Goal: Register for event/course

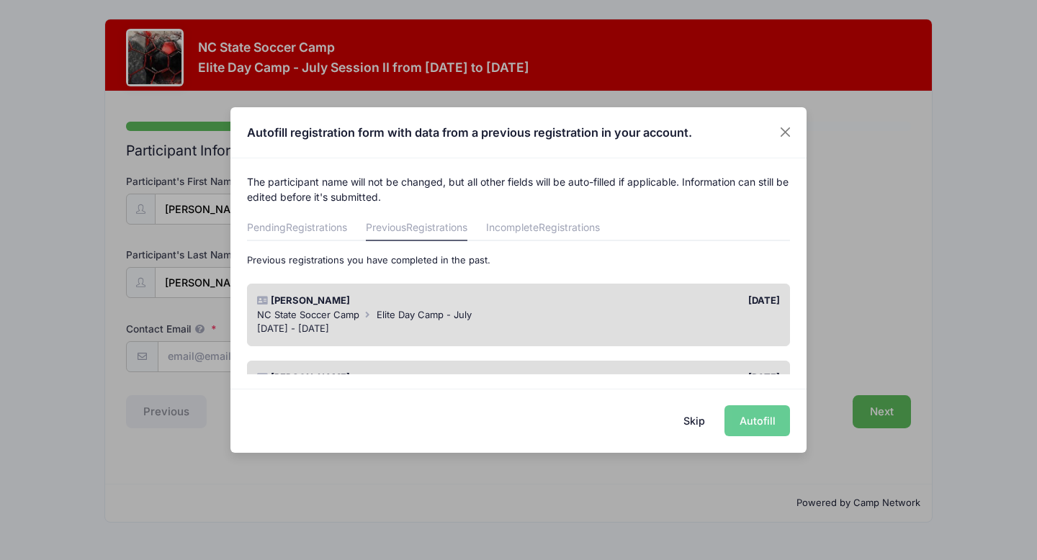
click at [405, 298] on div "[PERSON_NAME]" at bounding box center [384, 301] width 269 height 14
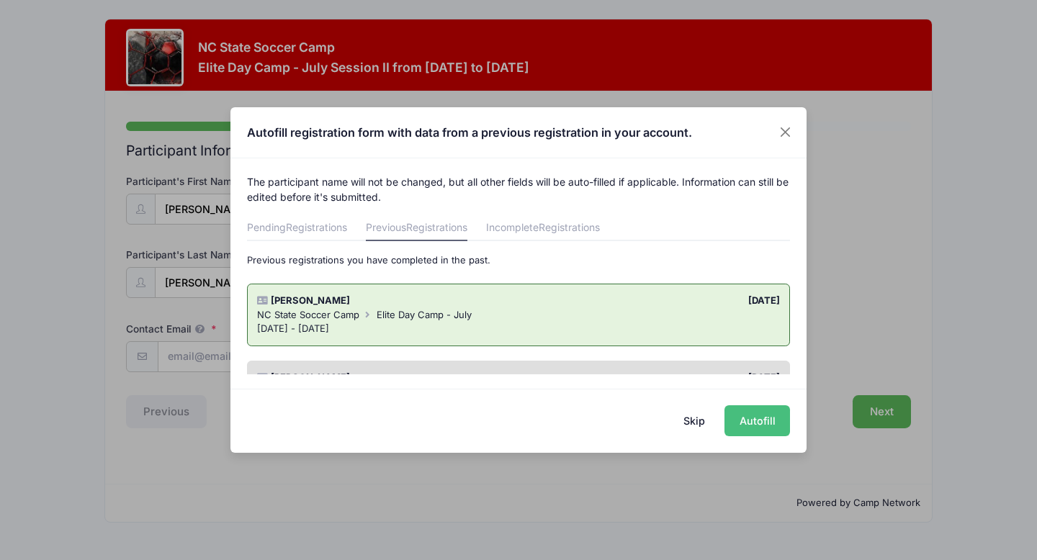
click at [760, 417] on button "Autofill" at bounding box center [757, 420] width 66 height 31
type input "[EMAIL_ADDRESS][DOMAIN_NAME]"
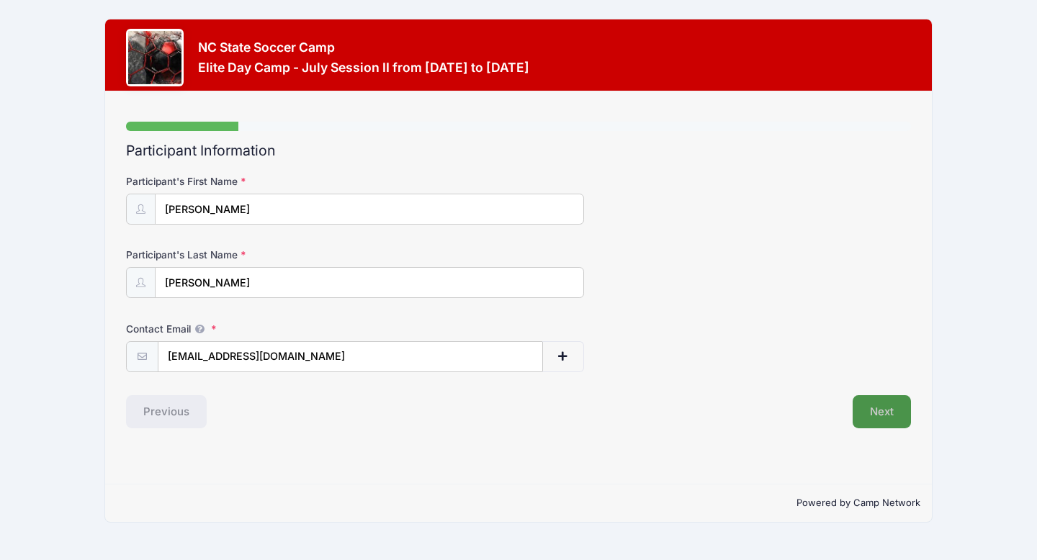
click at [874, 415] on button "Next" at bounding box center [882, 411] width 58 height 33
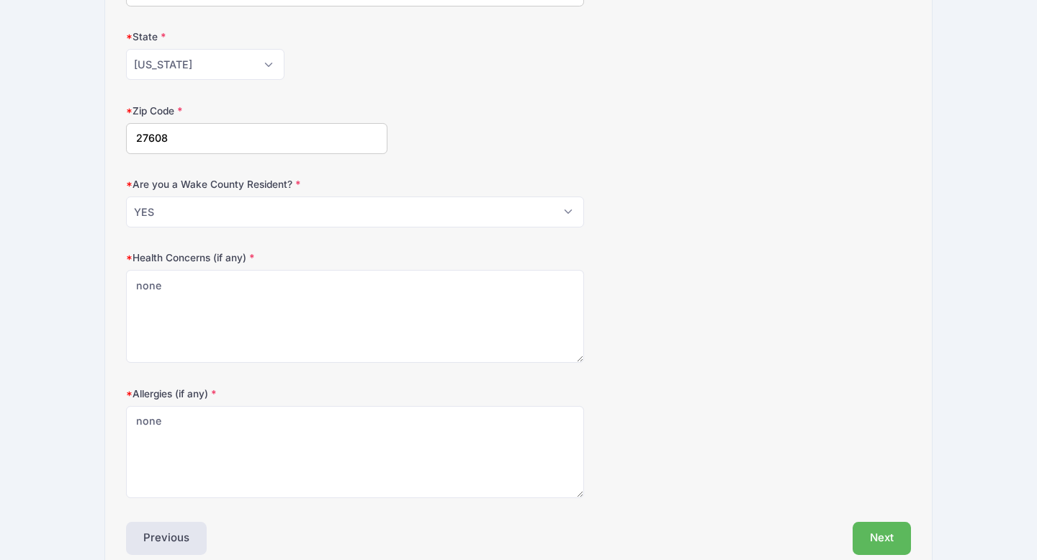
scroll to position [436, 0]
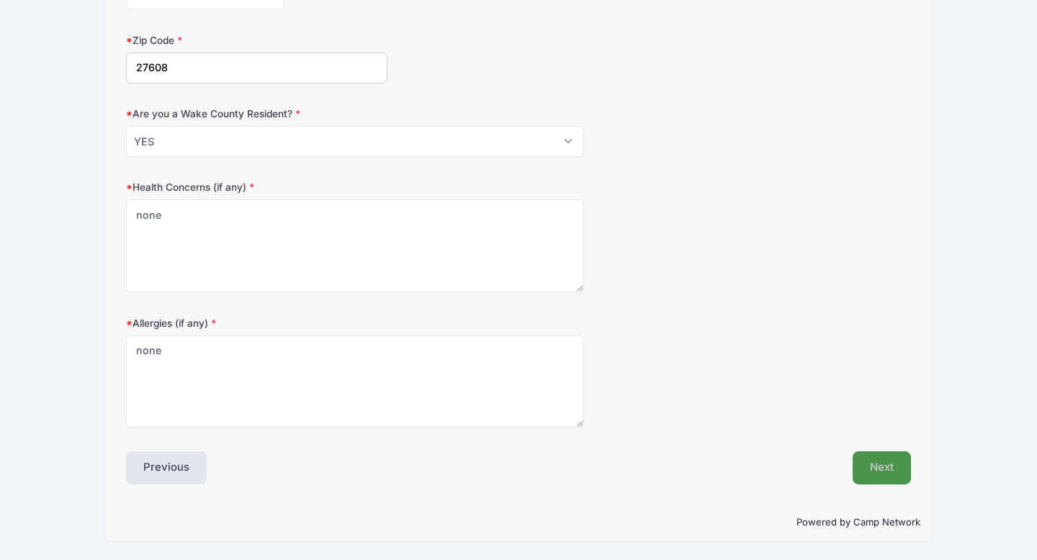
click at [881, 465] on button "Next" at bounding box center [882, 467] width 58 height 33
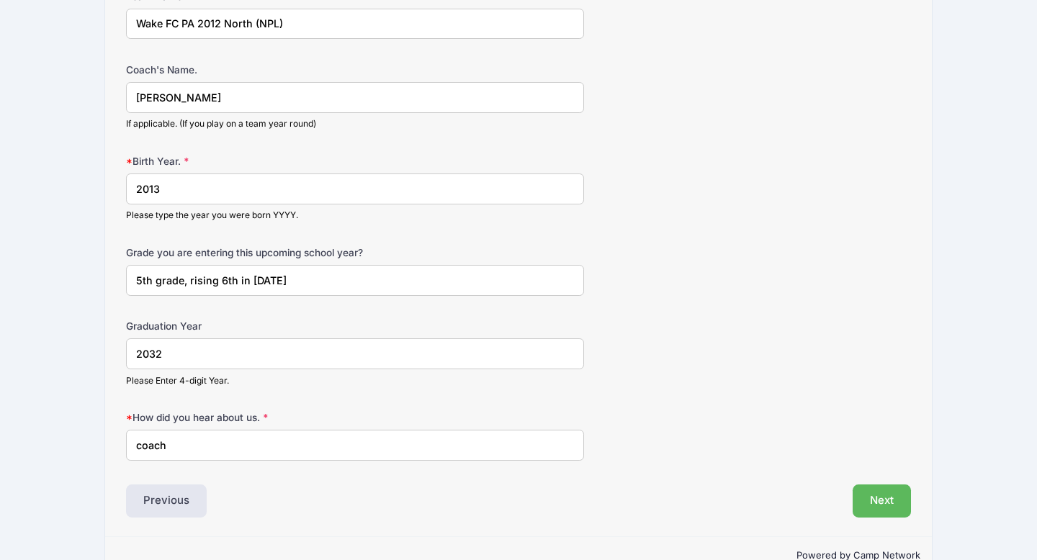
scroll to position [1030, 0]
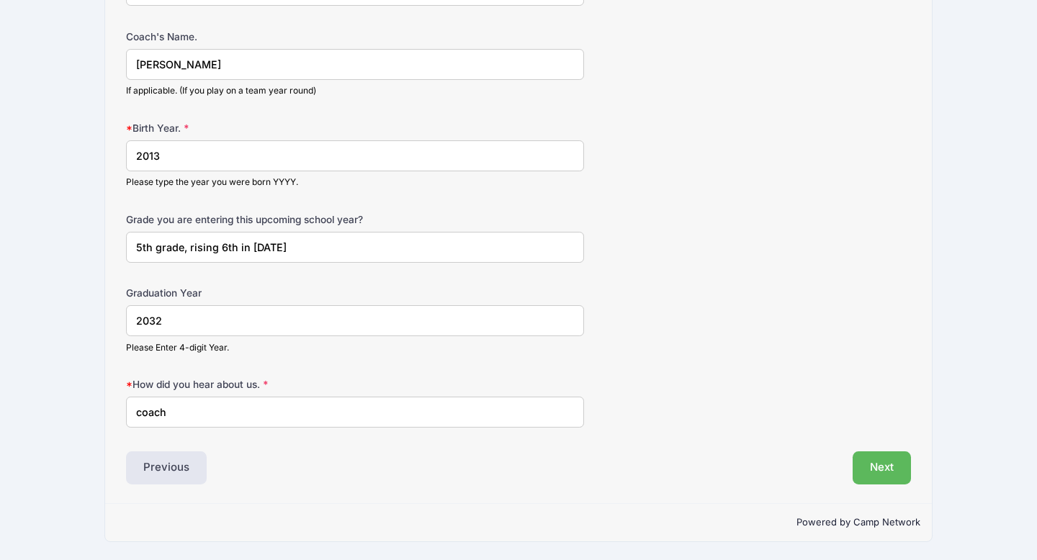
click at [142, 246] on input "5th grade, rising 6th in [DATE]" at bounding box center [355, 247] width 458 height 31
click at [225, 249] on input "5th grade, rising 6th in [DATE]" at bounding box center [355, 247] width 458 height 31
click at [279, 238] on input "5th grade, rising 7th in [DATE]" at bounding box center [355, 247] width 458 height 31
click at [276, 248] on input "5th grade, rising 7th in [DATE]" at bounding box center [355, 247] width 458 height 31
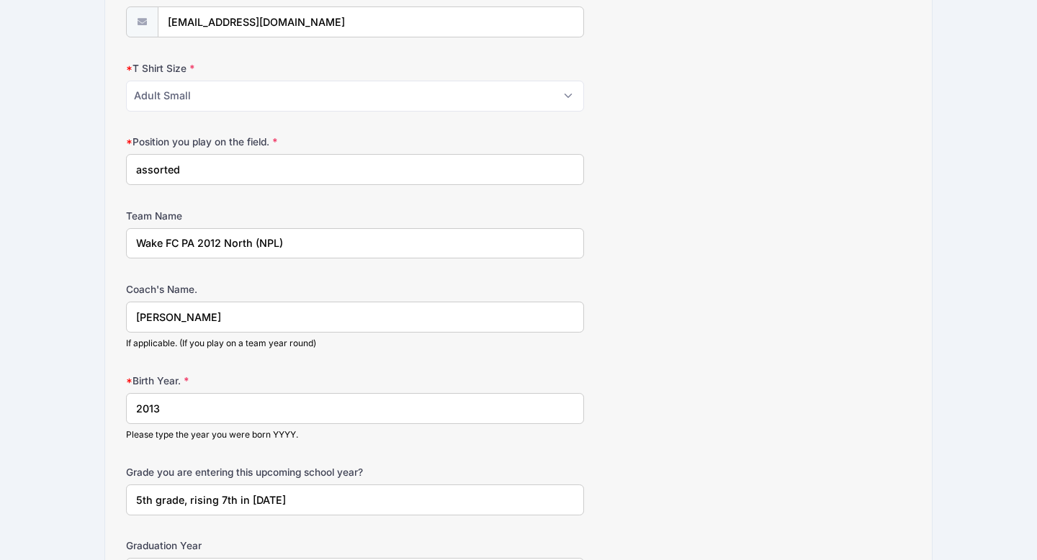
scroll to position [771, 0]
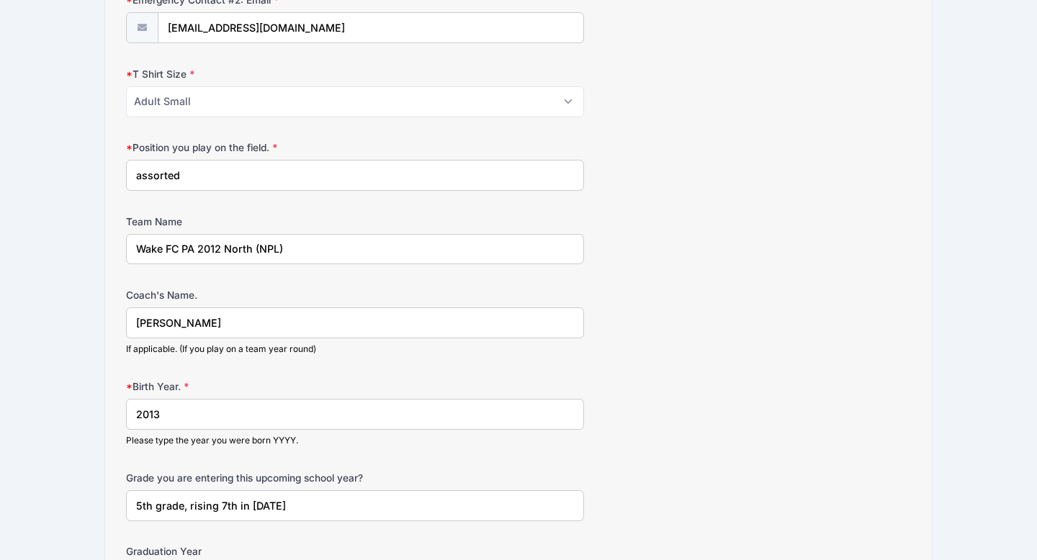
type input "5th grade, rising 7th in [DATE]"
drag, startPoint x: 199, startPoint y: 172, endPoint x: 102, endPoint y: 162, distance: 97.7
click at [102, 162] on div "NC State Soccer Camp Elite Day Camp - July Session II from [DATE] to [DATE] Exi…" at bounding box center [519, 24] width 994 height 1591
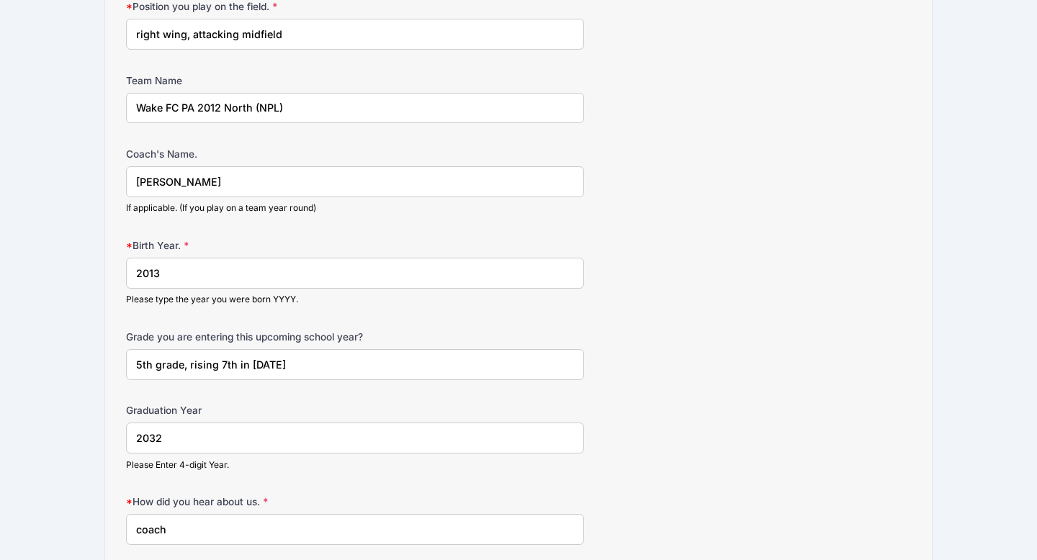
scroll to position [1030, 0]
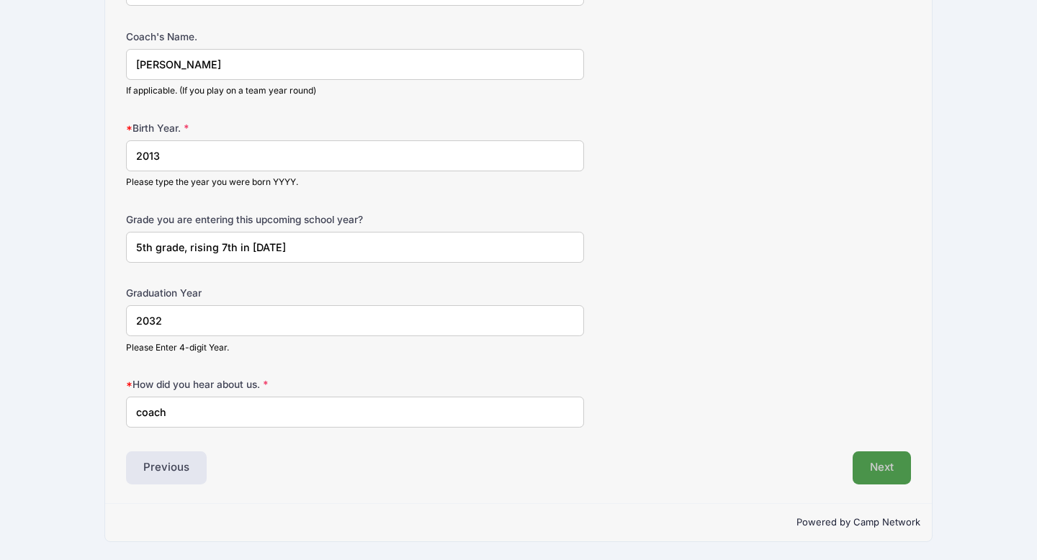
type input "right wing, attacking midfield"
click at [871, 472] on button "Next" at bounding box center [882, 467] width 58 height 33
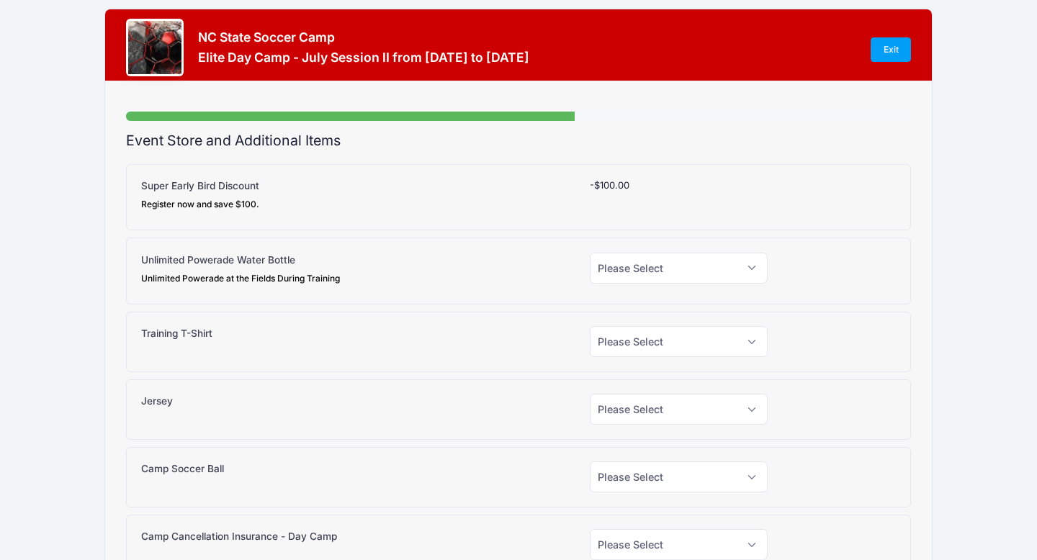
scroll to position [0, 0]
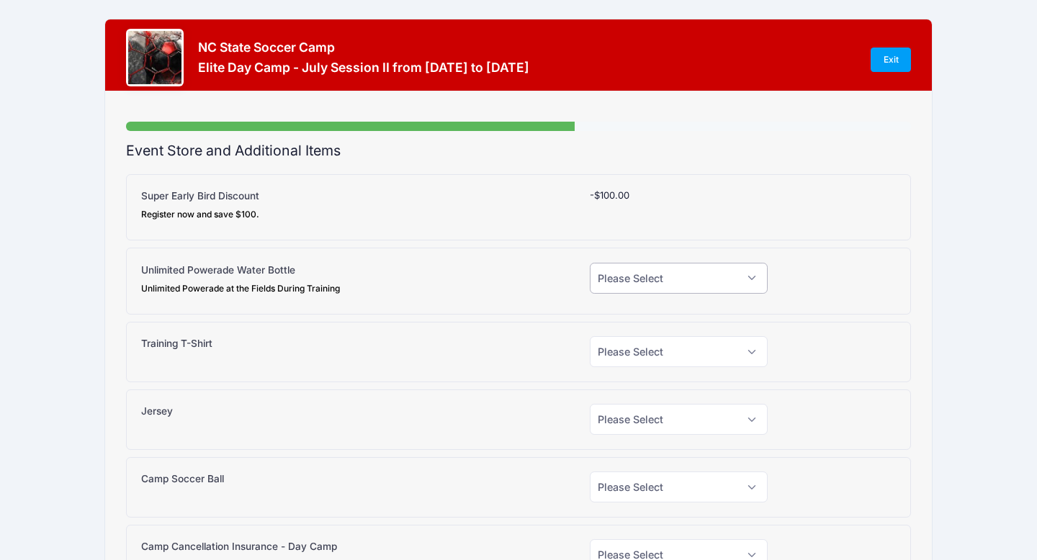
click at [753, 279] on select "Please Select Yes (+$15.00) No" at bounding box center [679, 278] width 179 height 31
select select "0"
click at [749, 351] on select "Please Select Yes (+$20.00) No" at bounding box center [679, 351] width 179 height 31
select select "0"
click at [750, 413] on select "Please Select Yes (+$30.00) No" at bounding box center [679, 419] width 179 height 31
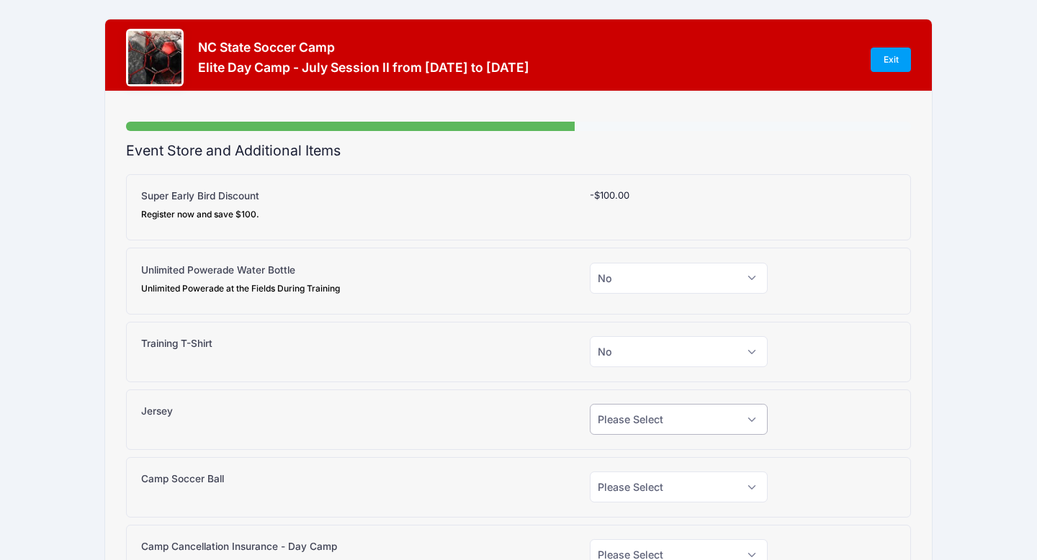
select select "0"
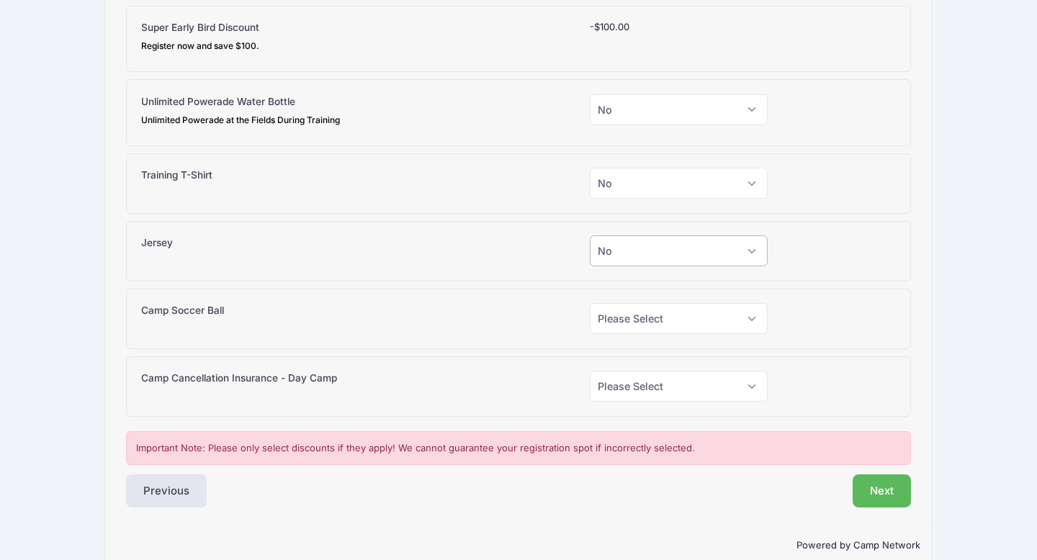
scroll to position [169, 0]
click at [754, 316] on select "Please Select Yes (+$38.00) No" at bounding box center [679, 317] width 179 height 31
select select "0"
click at [747, 387] on select "Please Select Yes (+$95.00) No" at bounding box center [679, 385] width 179 height 31
select select "0"
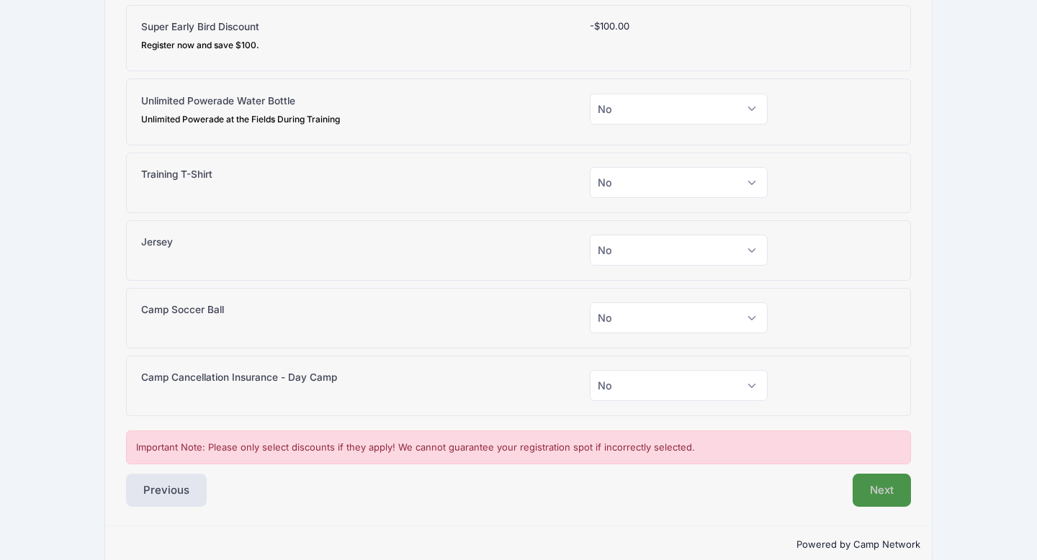
click at [874, 491] on button "Next" at bounding box center [882, 490] width 58 height 33
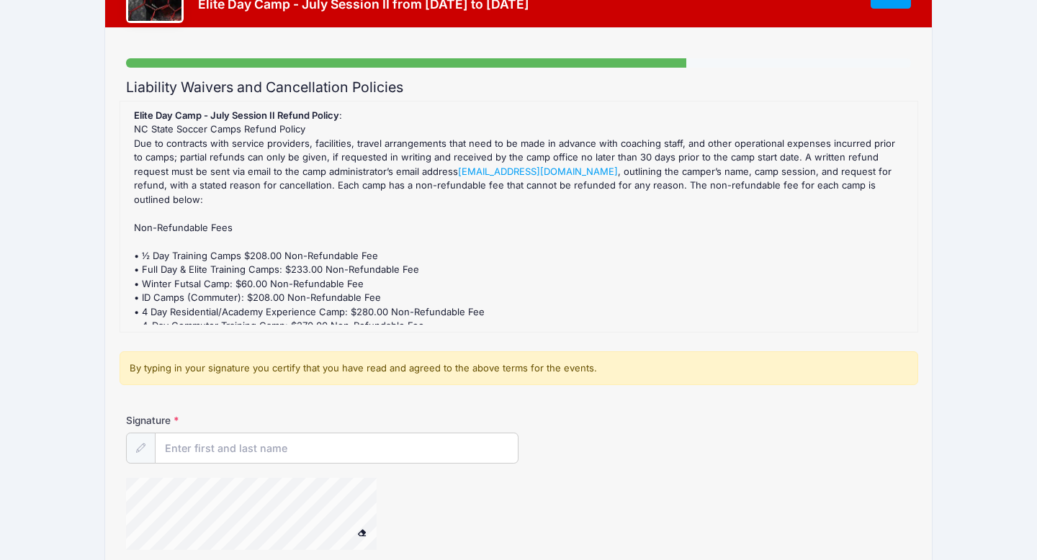
scroll to position [0, 0]
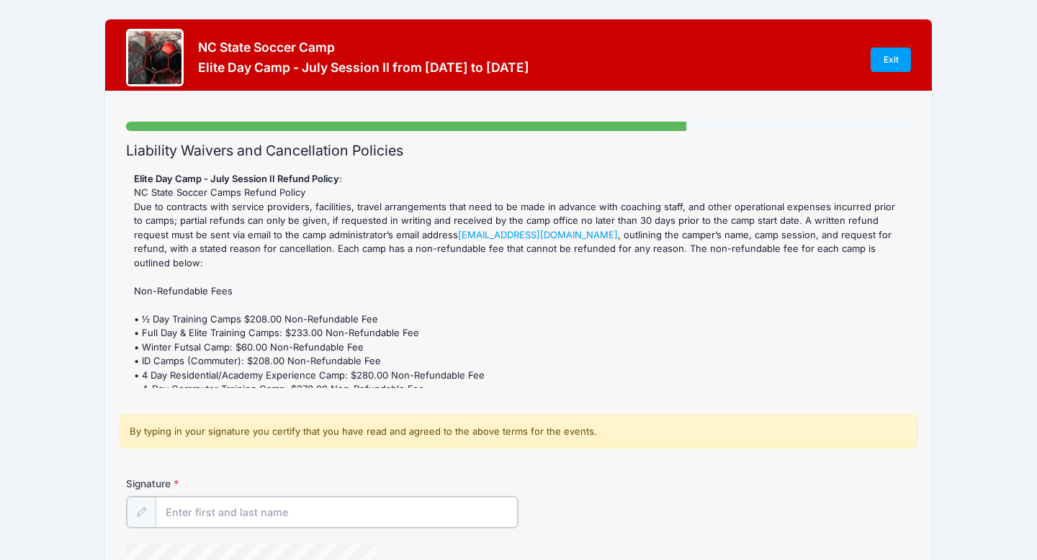
click at [192, 506] on input "Signature" at bounding box center [337, 512] width 362 height 31
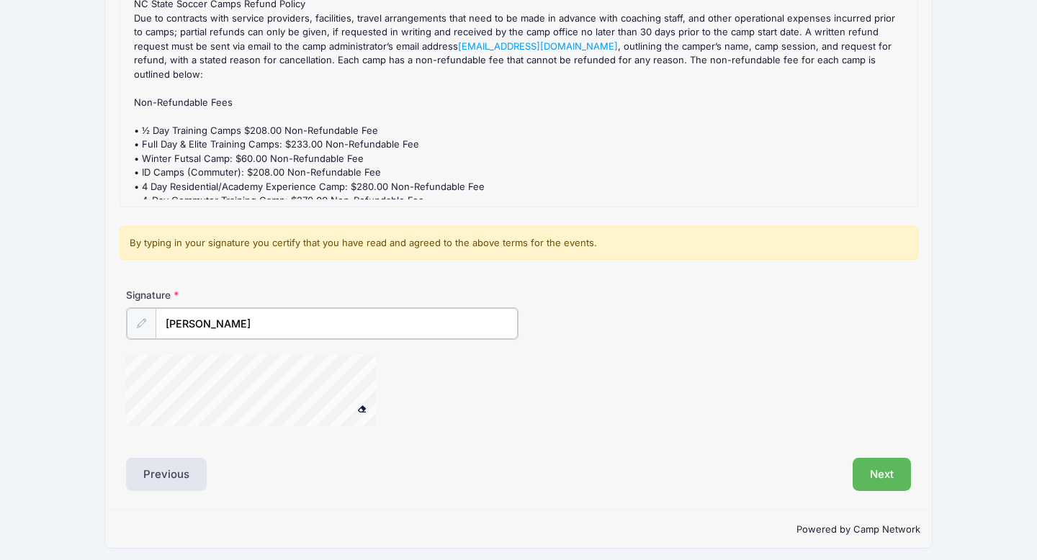
scroll to position [195, 0]
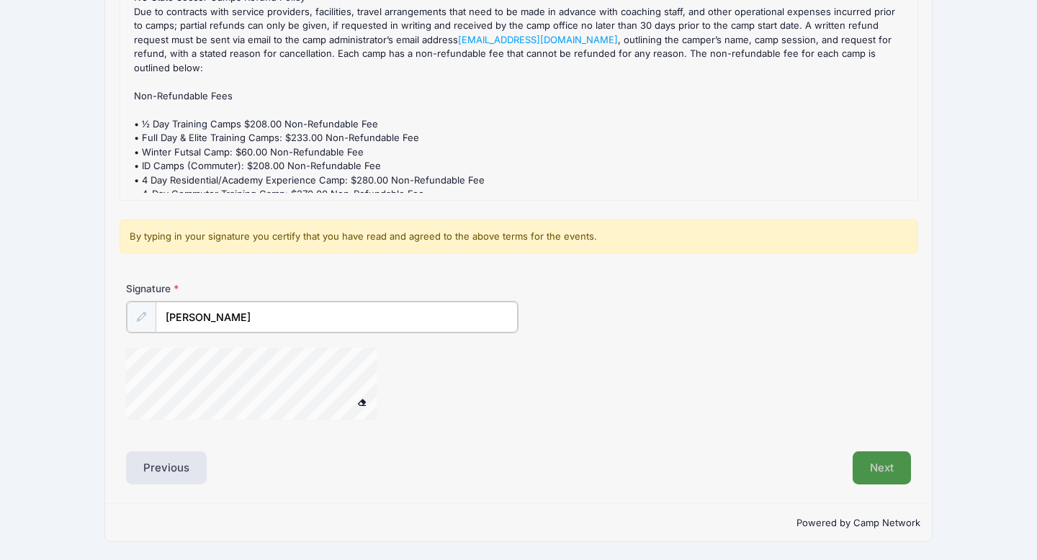
type input "[PERSON_NAME]"
click at [862, 470] on button "Next" at bounding box center [882, 467] width 58 height 33
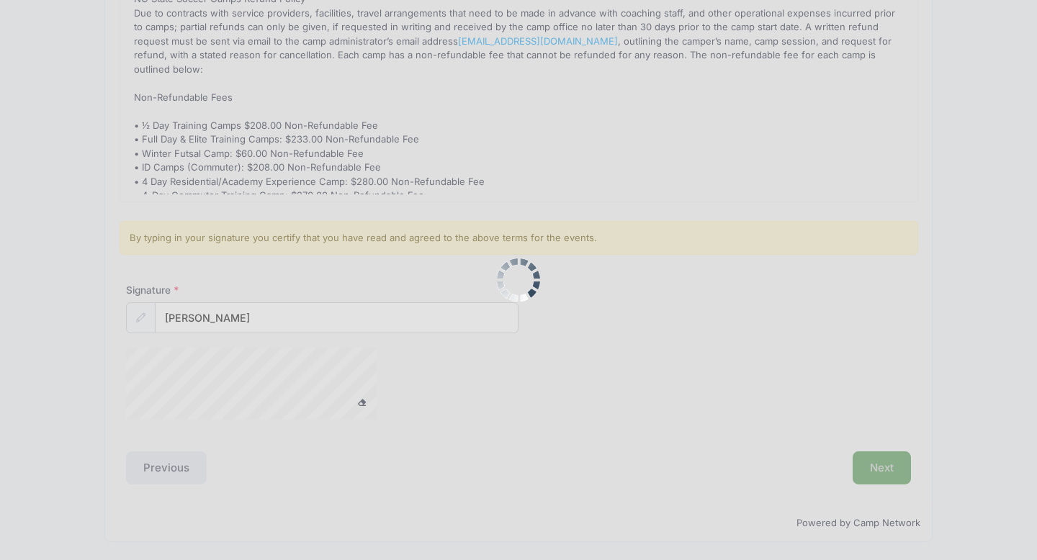
scroll to position [0, 0]
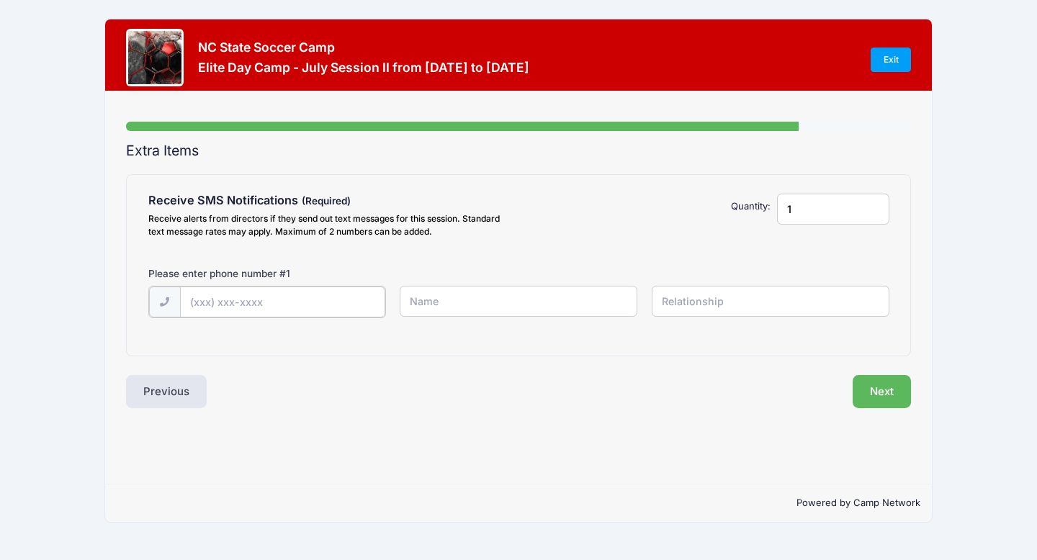
click at [250, 299] on input "text" at bounding box center [282, 302] width 205 height 31
type input "[PHONE_NUMBER]"
click at [439, 298] on input "text" at bounding box center [519, 301] width 238 height 31
type input "S"
type input "[PERSON_NAME]"
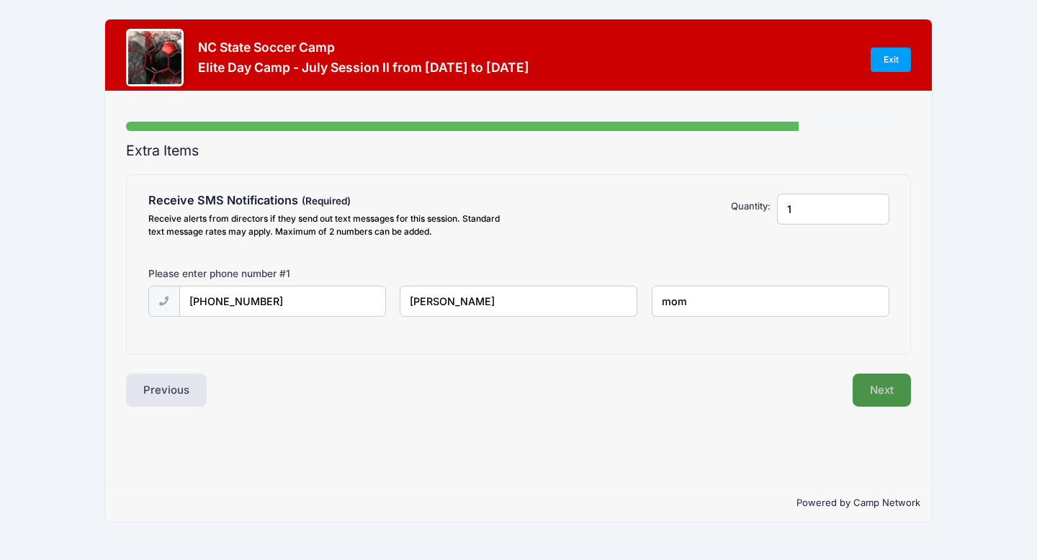
type input "mom"
click at [890, 397] on button "Next" at bounding box center [882, 390] width 58 height 33
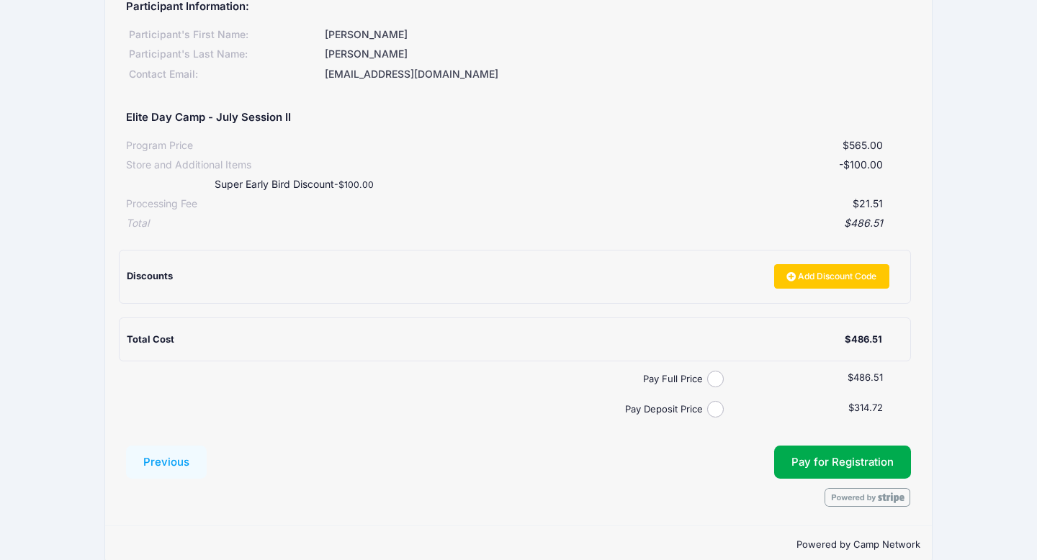
scroll to position [174, 0]
click at [717, 410] on input "Pay Deposit Price" at bounding box center [715, 408] width 17 height 17
radio input "true"
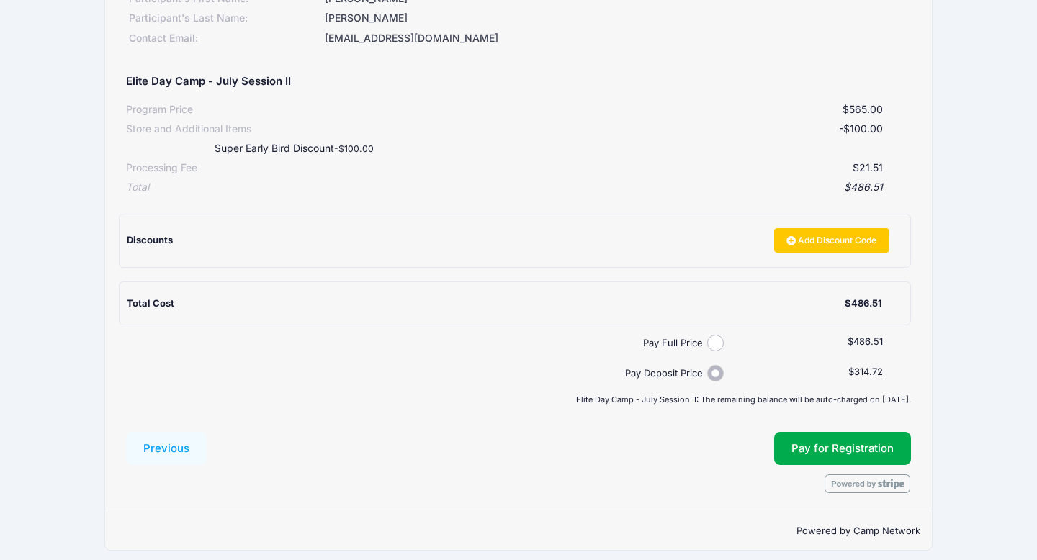
scroll to position [218, 0]
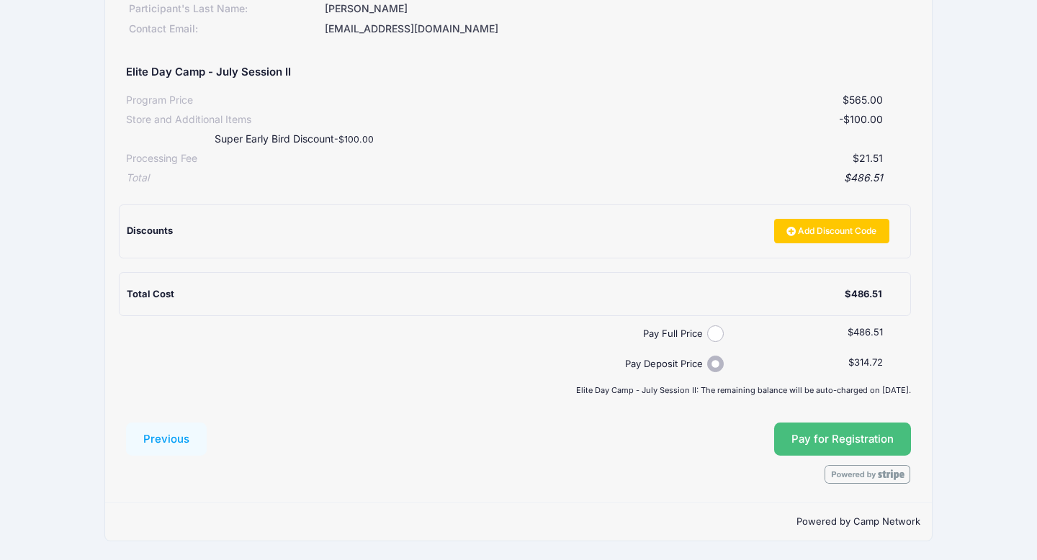
click at [861, 439] on button "Pay for Registration" at bounding box center [842, 439] width 137 height 33
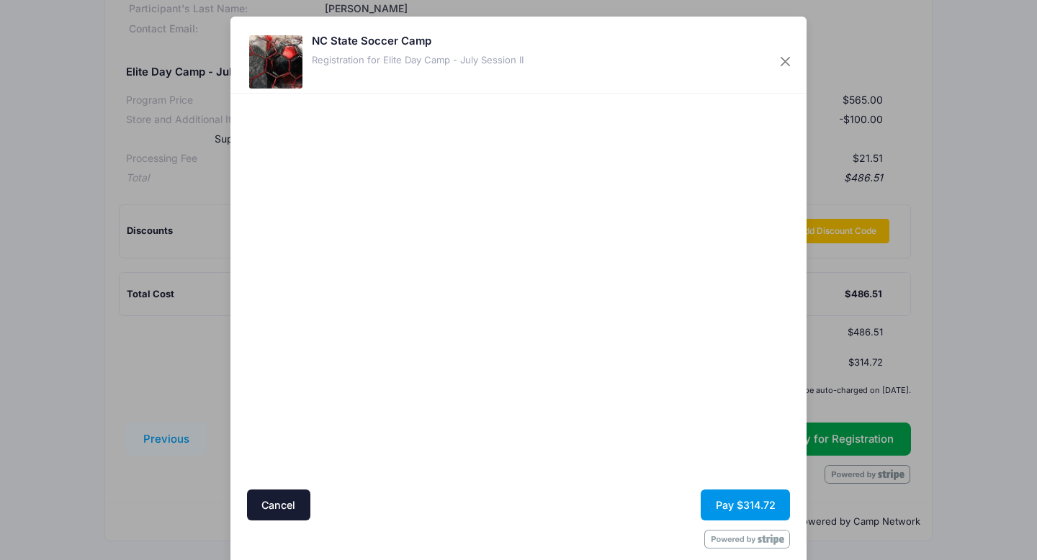
click at [734, 504] on button "Pay $314.72" at bounding box center [745, 505] width 89 height 31
